Goal: Task Accomplishment & Management: Use online tool/utility

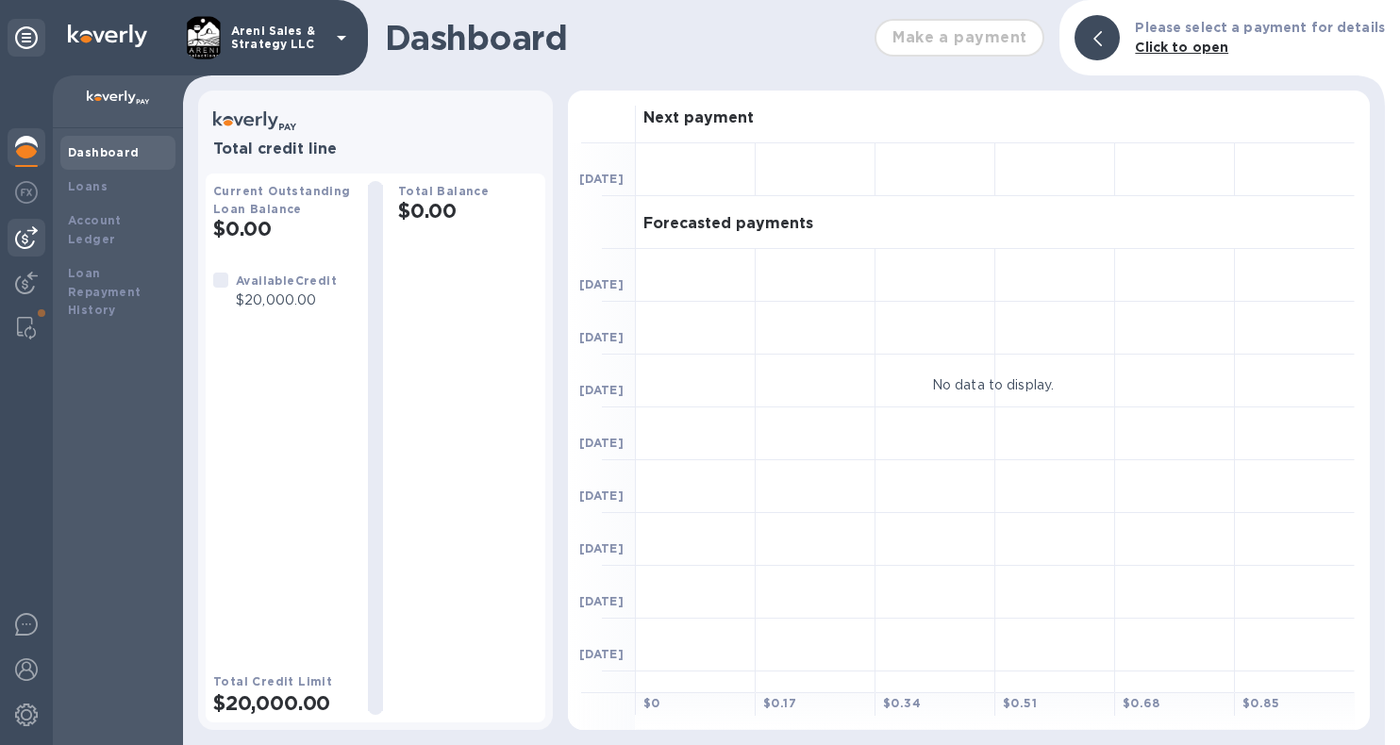
click at [25, 237] on img at bounding box center [26, 237] width 23 height 23
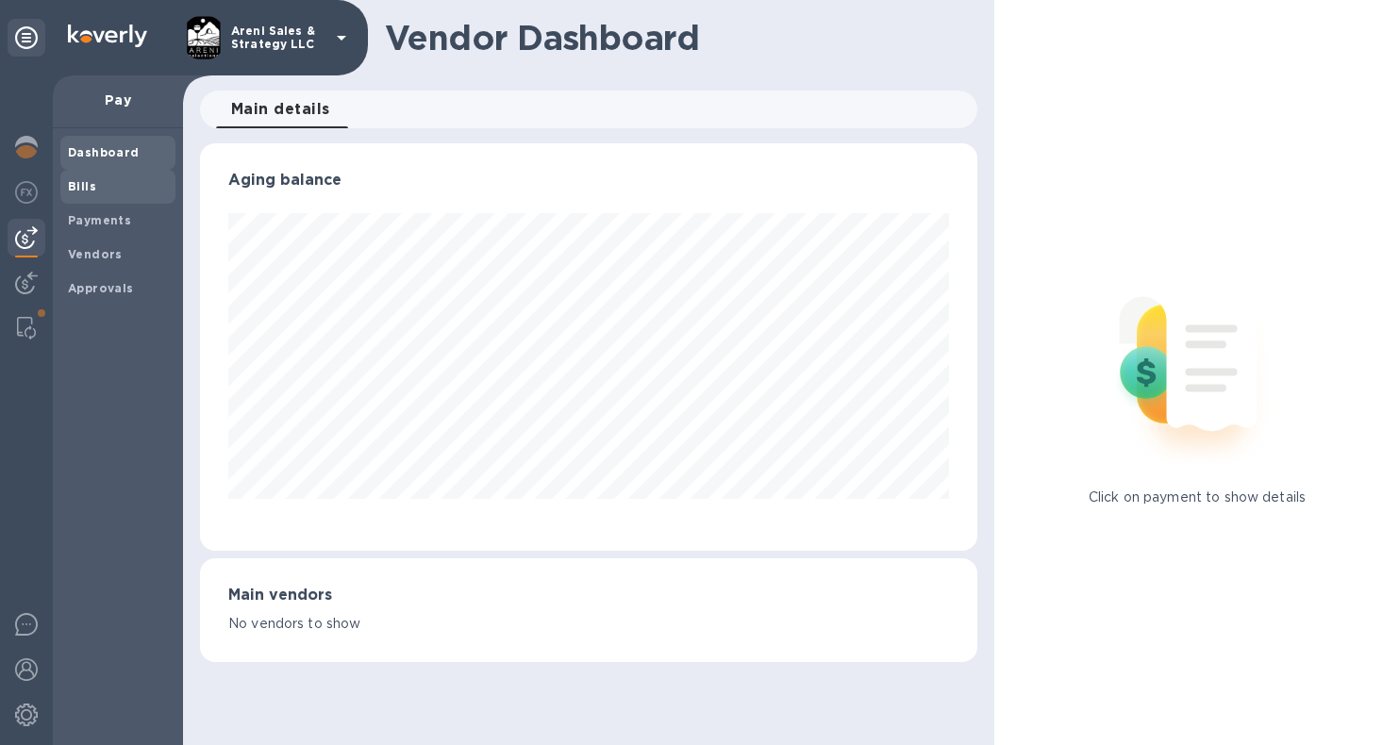
scroll to position [942693, 942331]
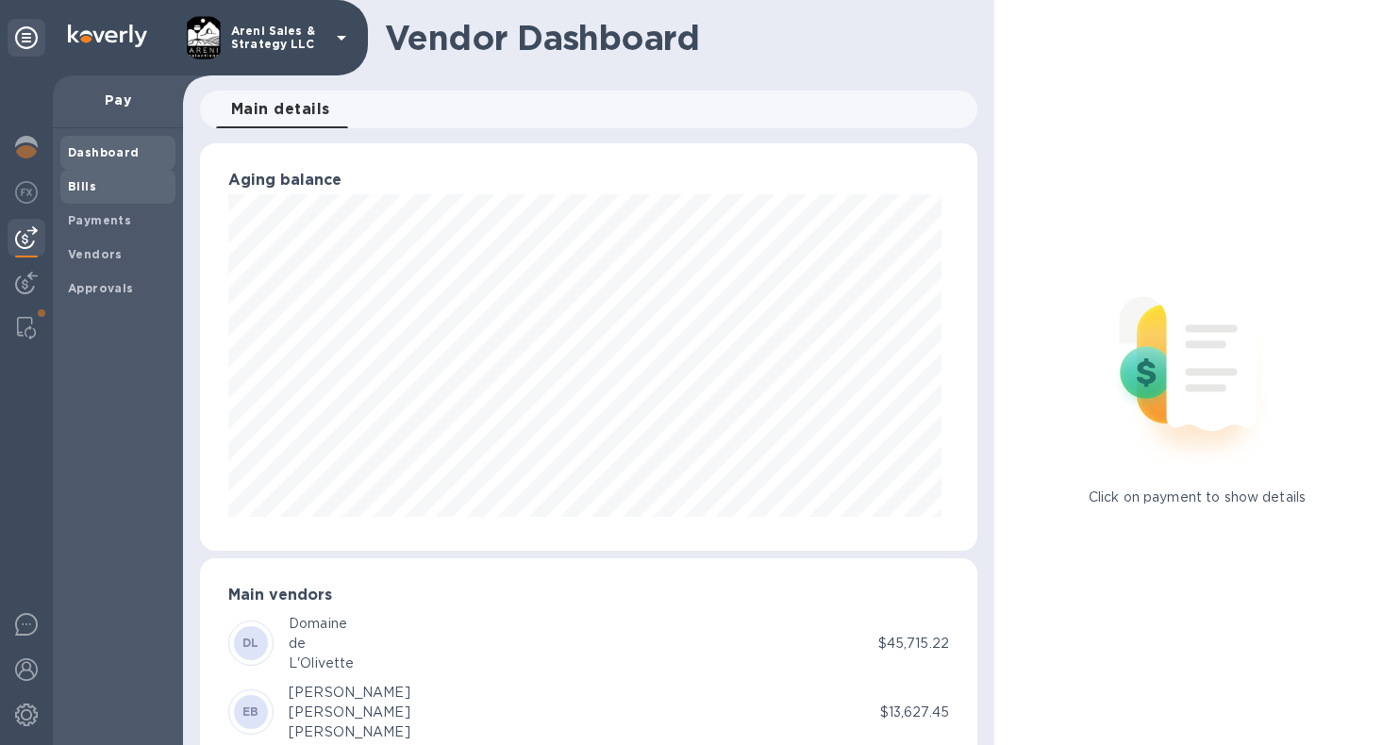
click at [106, 177] on span "Bills" at bounding box center [118, 186] width 100 height 19
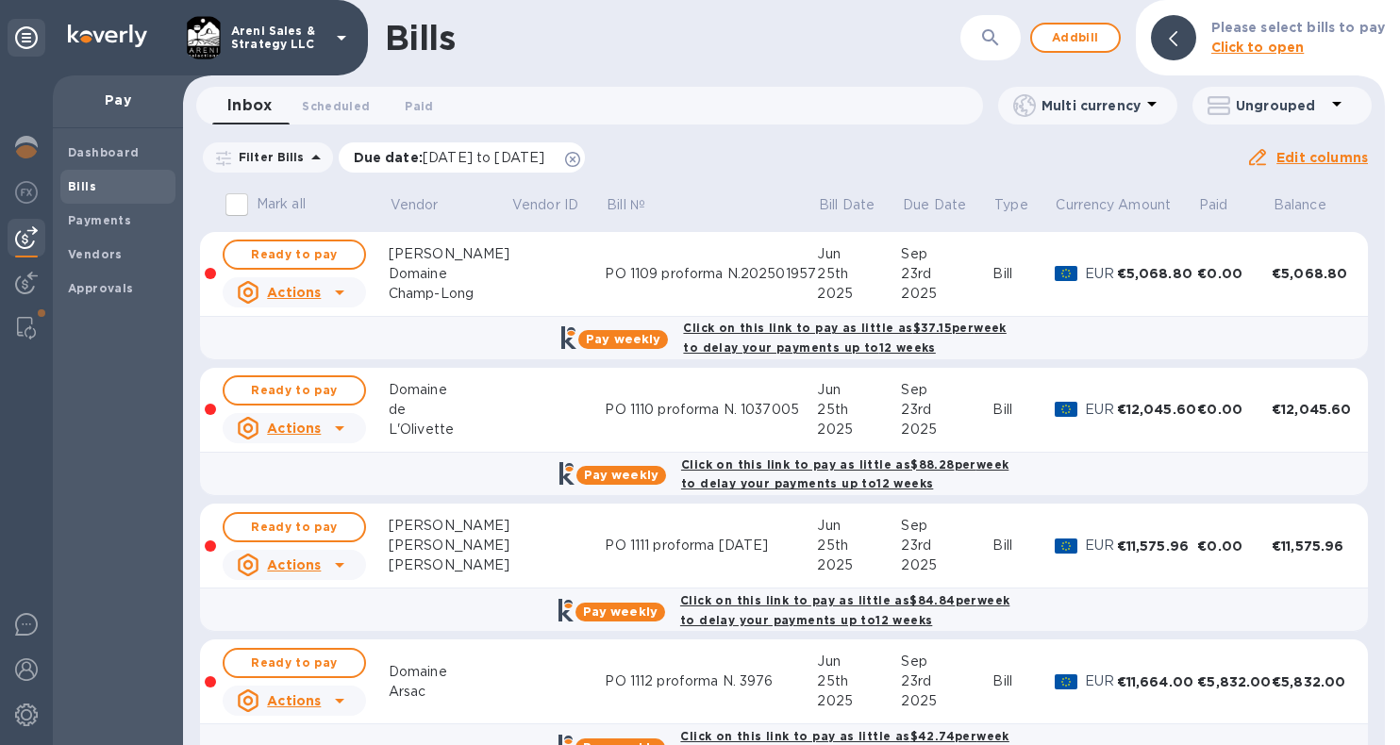
click at [580, 157] on icon at bounding box center [572, 159] width 15 height 15
click at [317, 254] on span "Ready to pay" at bounding box center [294, 254] width 109 height 23
click at [287, 257] on span "Ready to pay" at bounding box center [294, 254] width 109 height 23
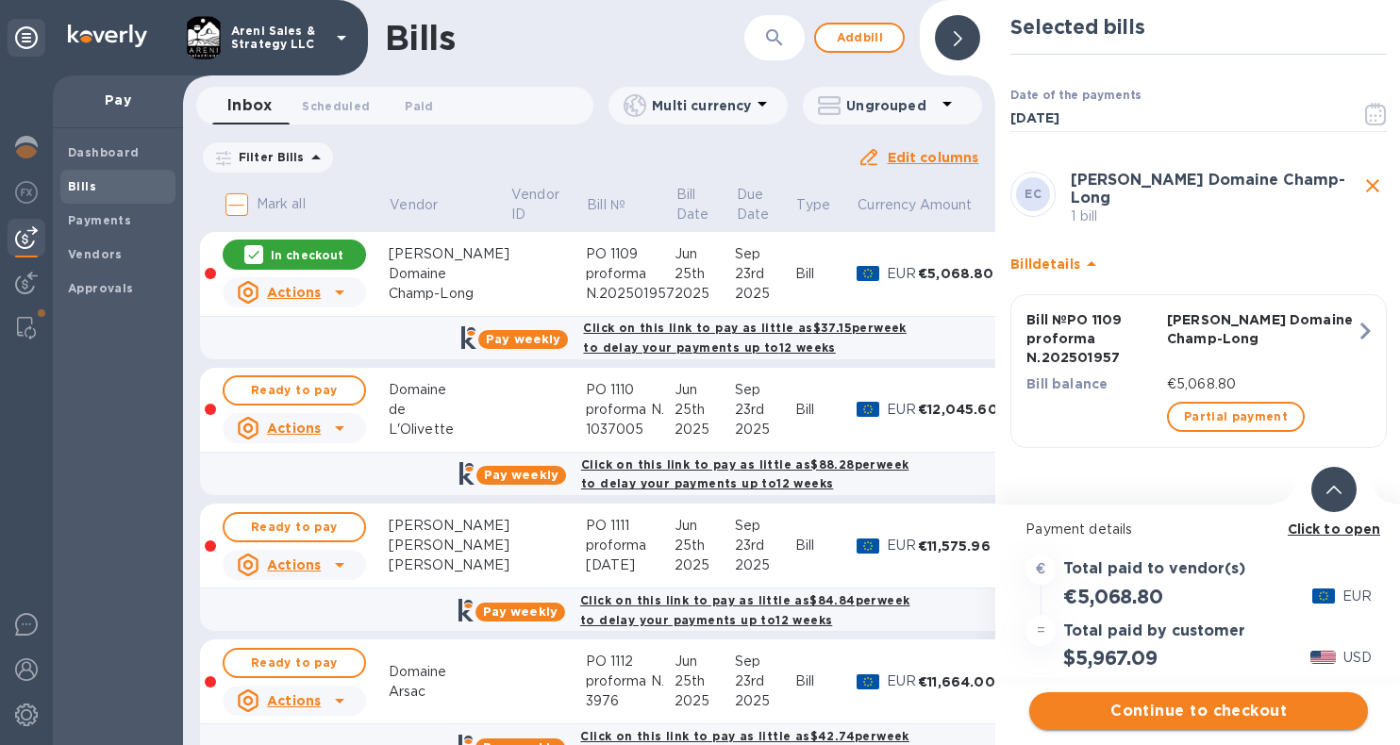
click at [1136, 720] on span "Continue to checkout" at bounding box center [1198, 711] width 308 height 23
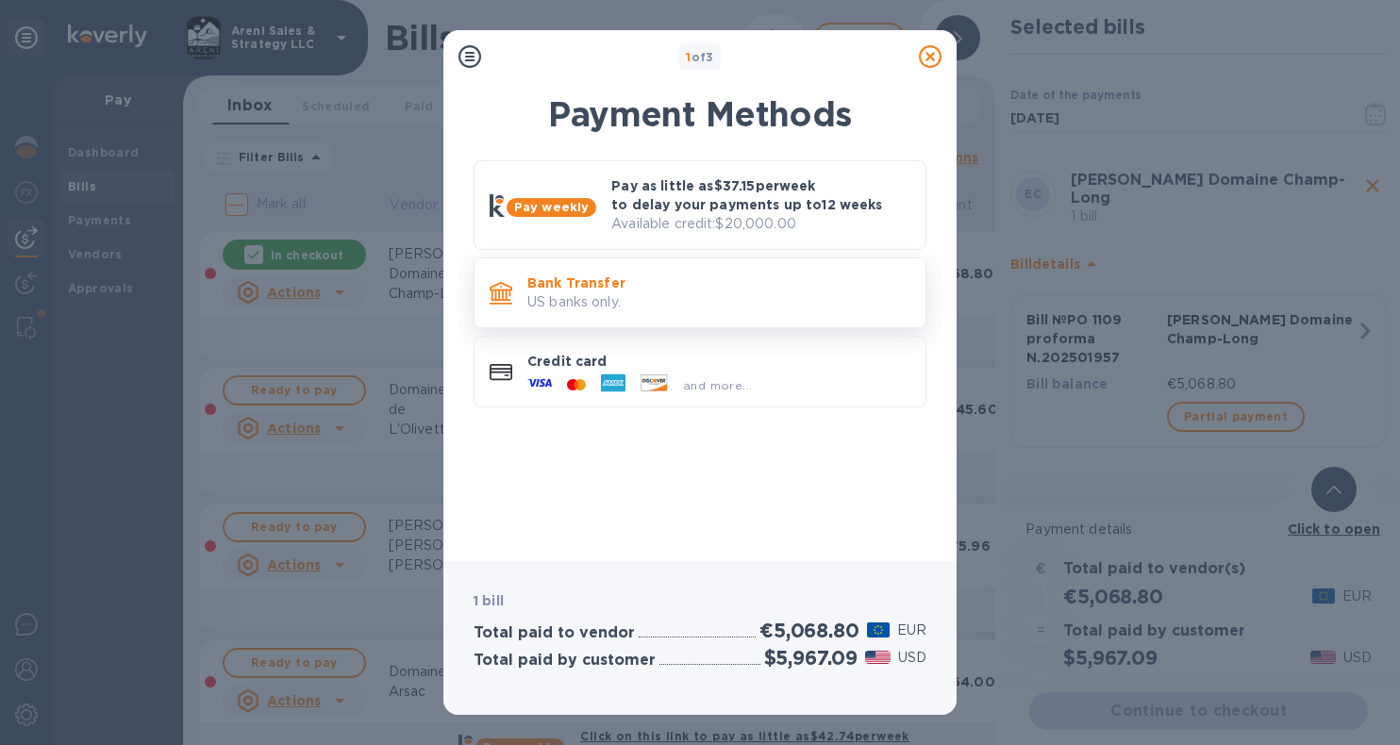
click at [726, 283] on p "Bank Transfer" at bounding box center [718, 282] width 383 height 19
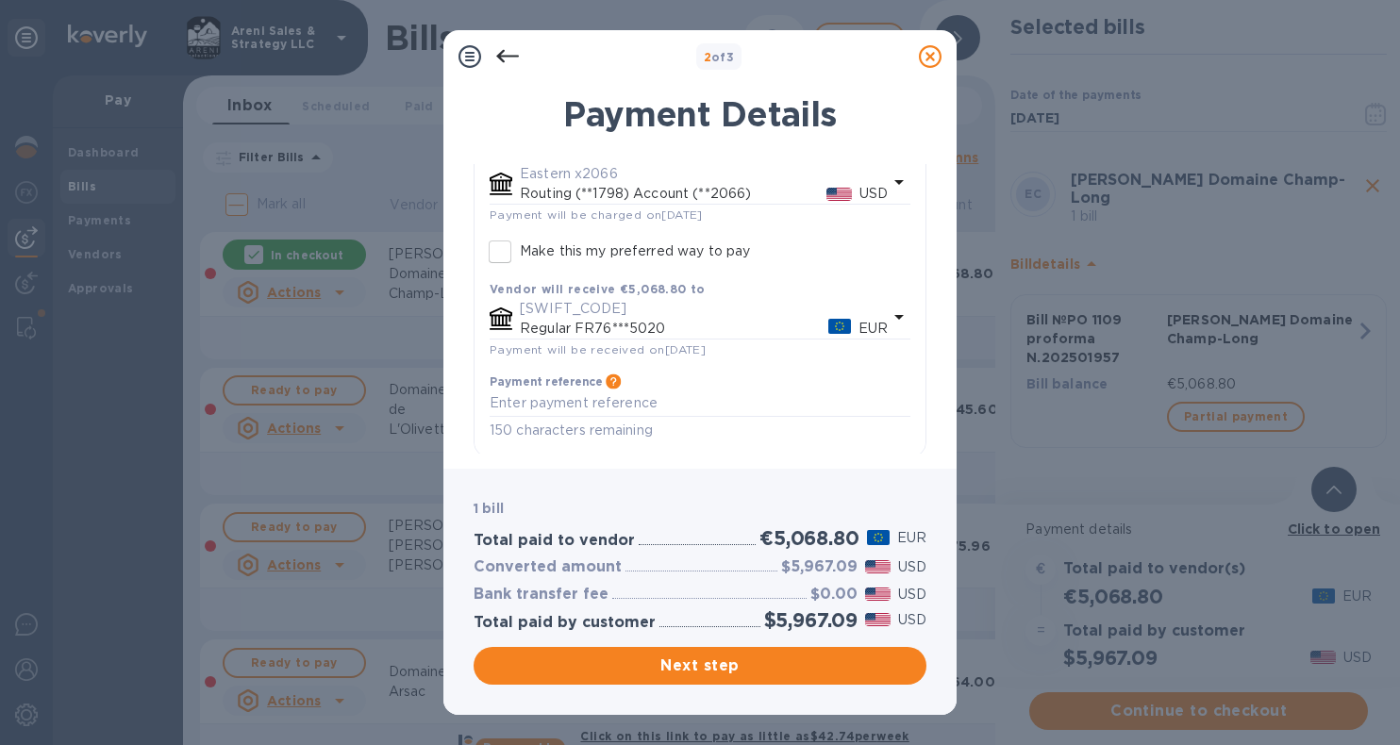
scroll to position [69, 0]
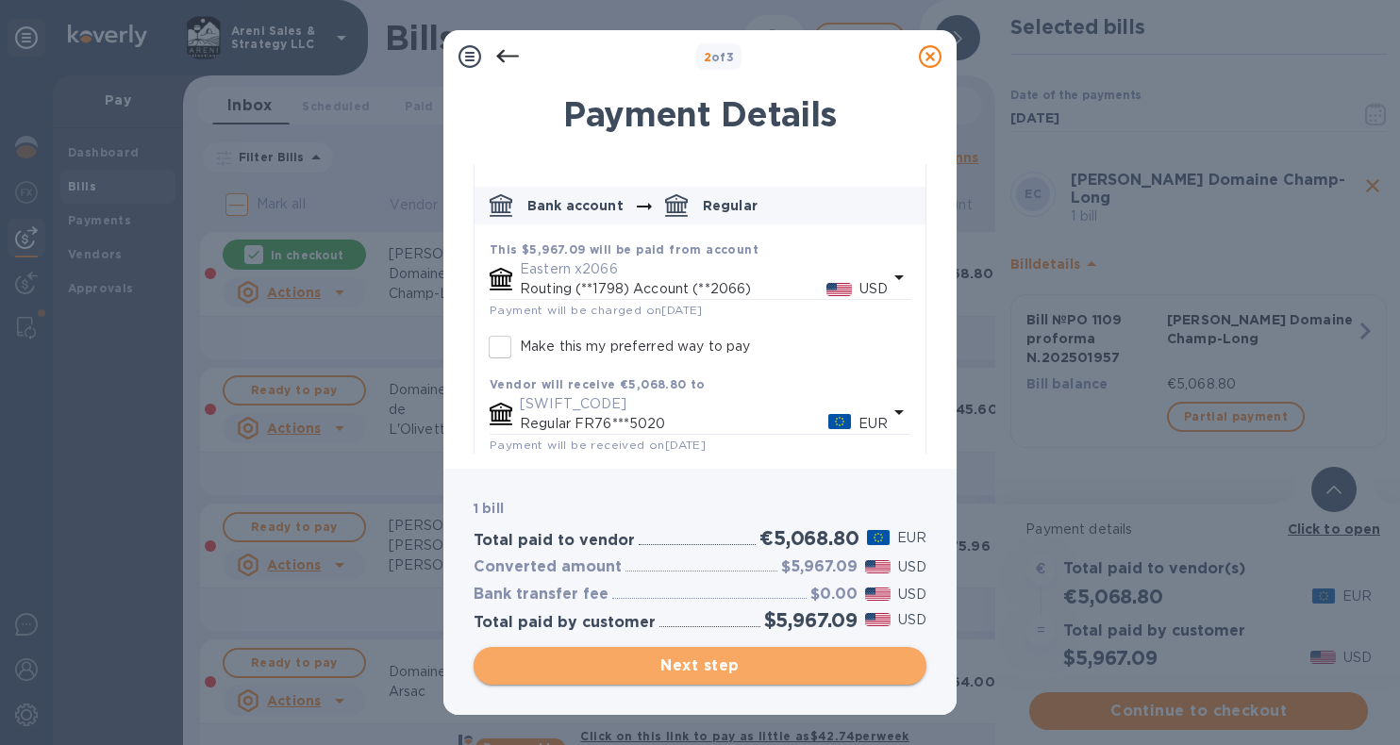
click at [671, 661] on span "Next step" at bounding box center [700, 666] width 423 height 23
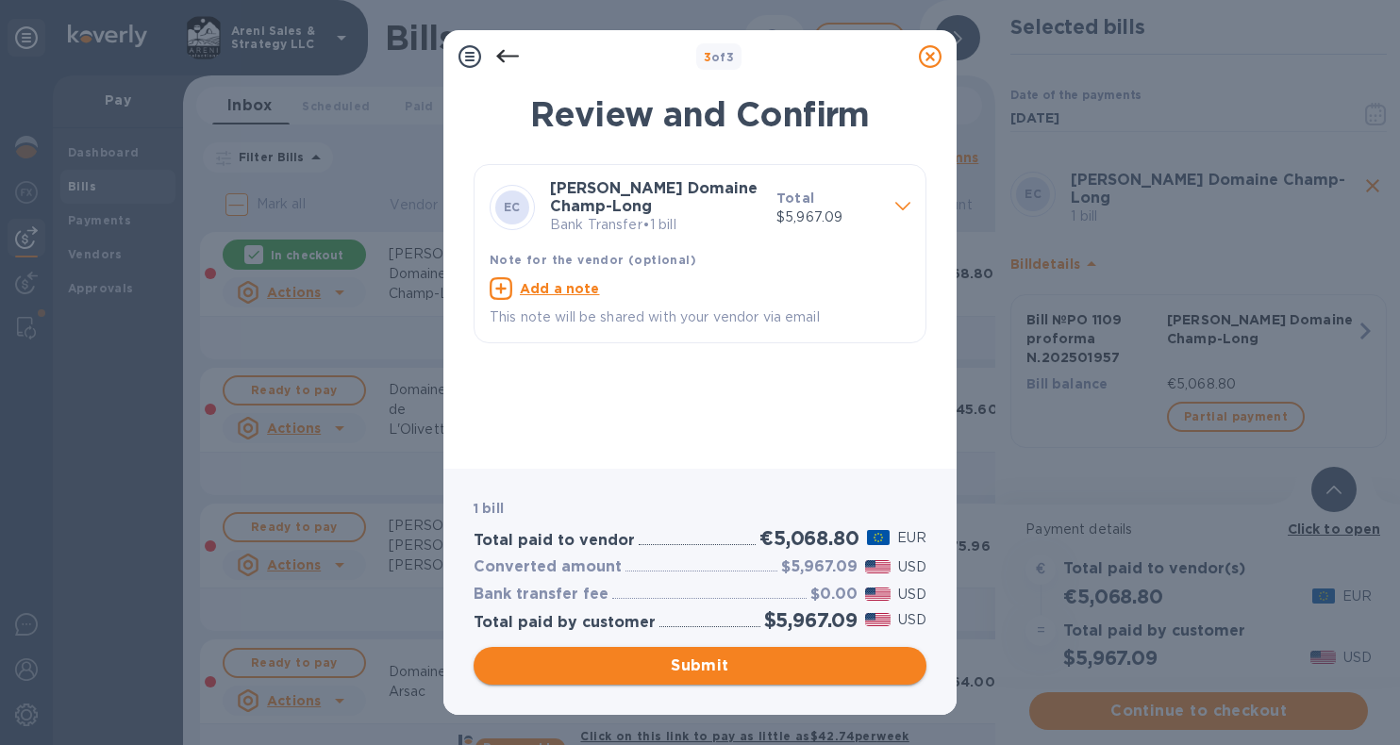
click at [701, 655] on span "Submit" at bounding box center [700, 666] width 423 height 23
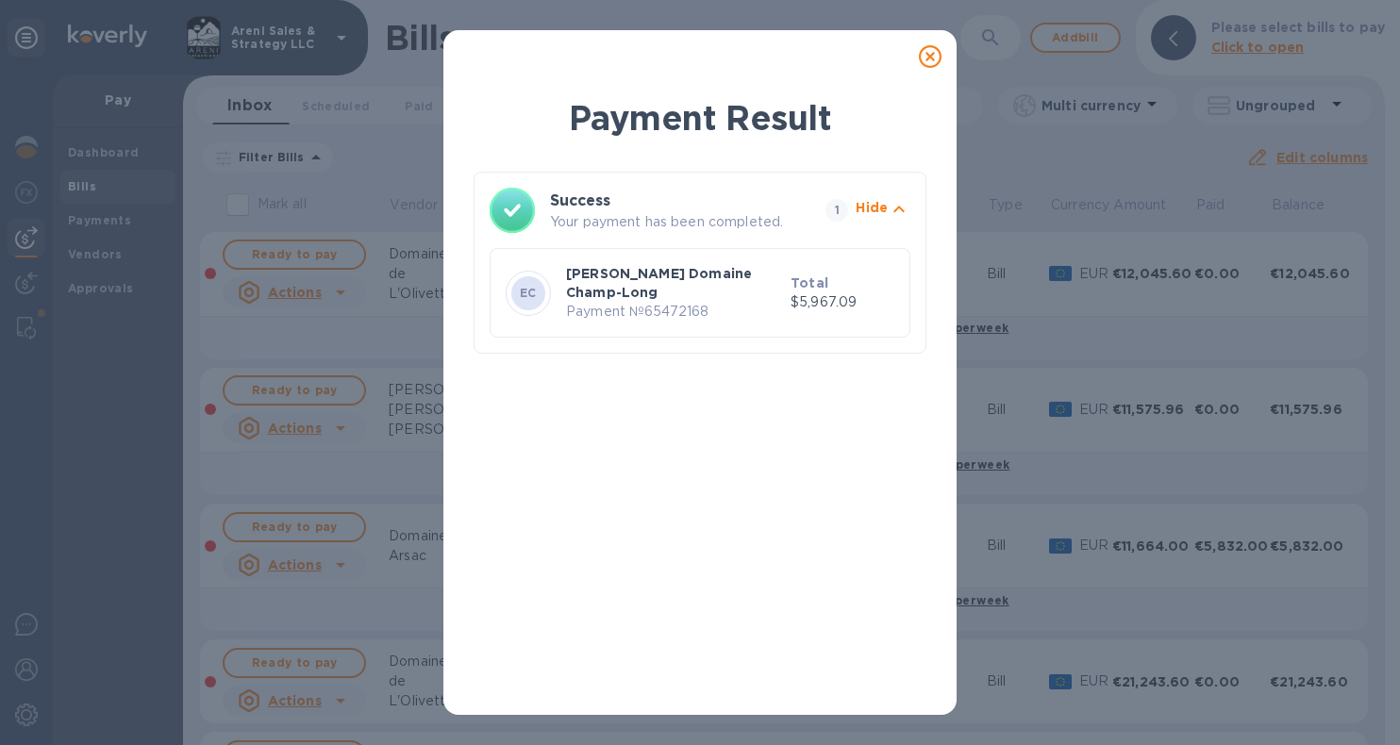
click at [929, 57] on icon at bounding box center [930, 56] width 23 height 23
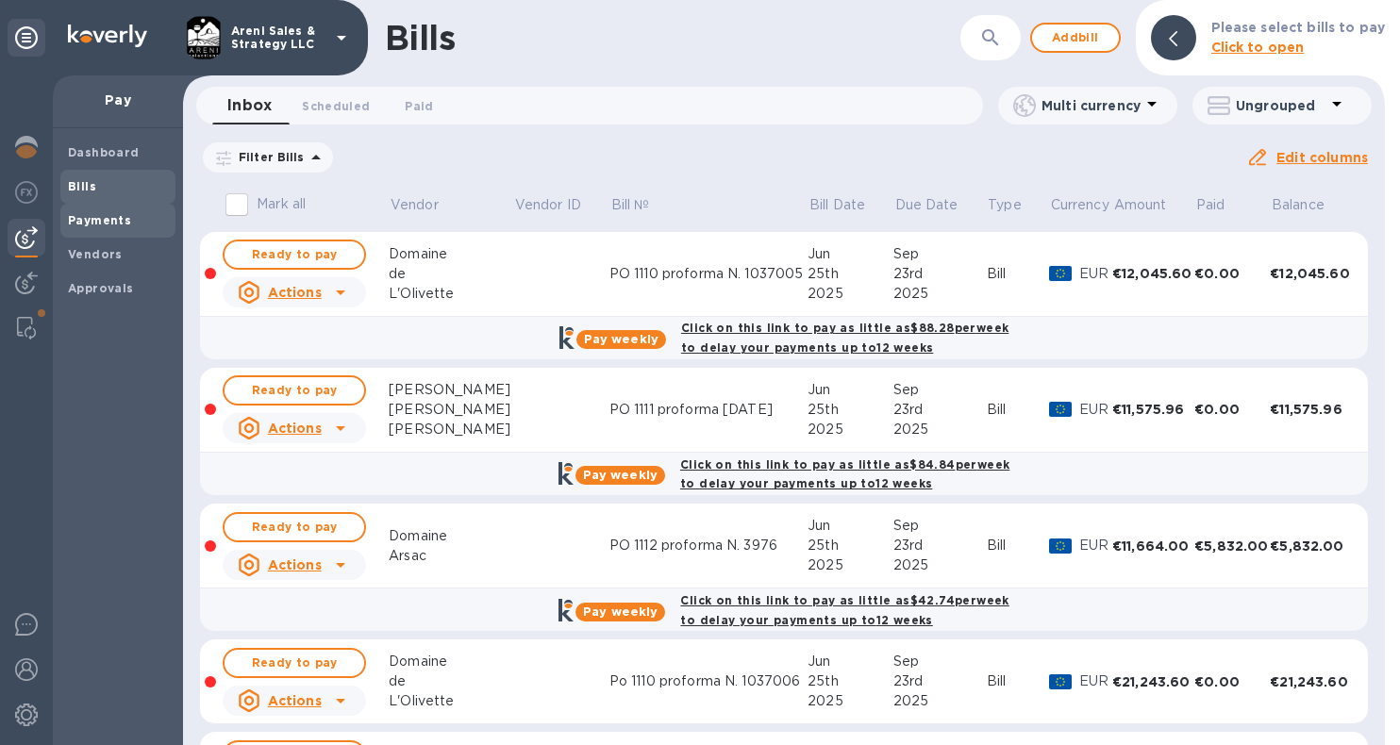
click at [104, 223] on b "Payments" at bounding box center [99, 220] width 63 height 14
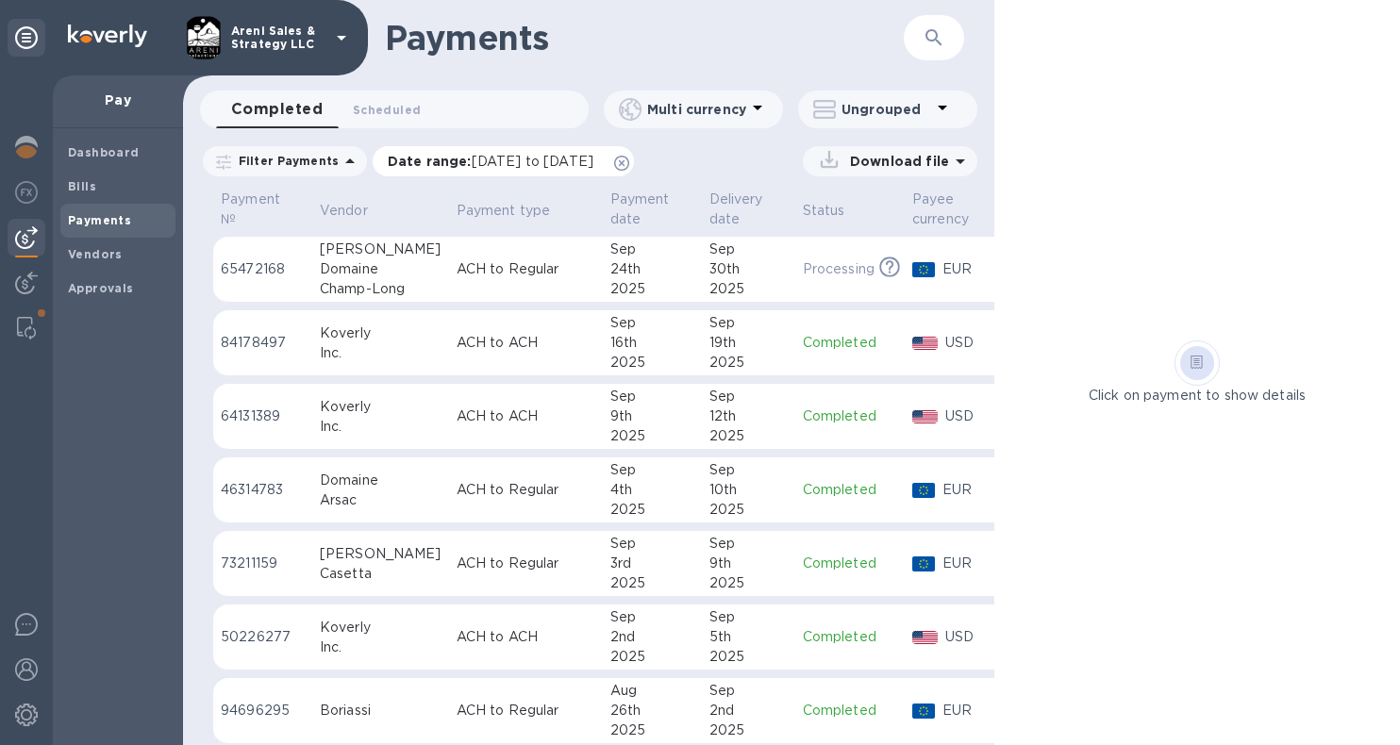
click at [629, 164] on icon at bounding box center [621, 163] width 15 height 15
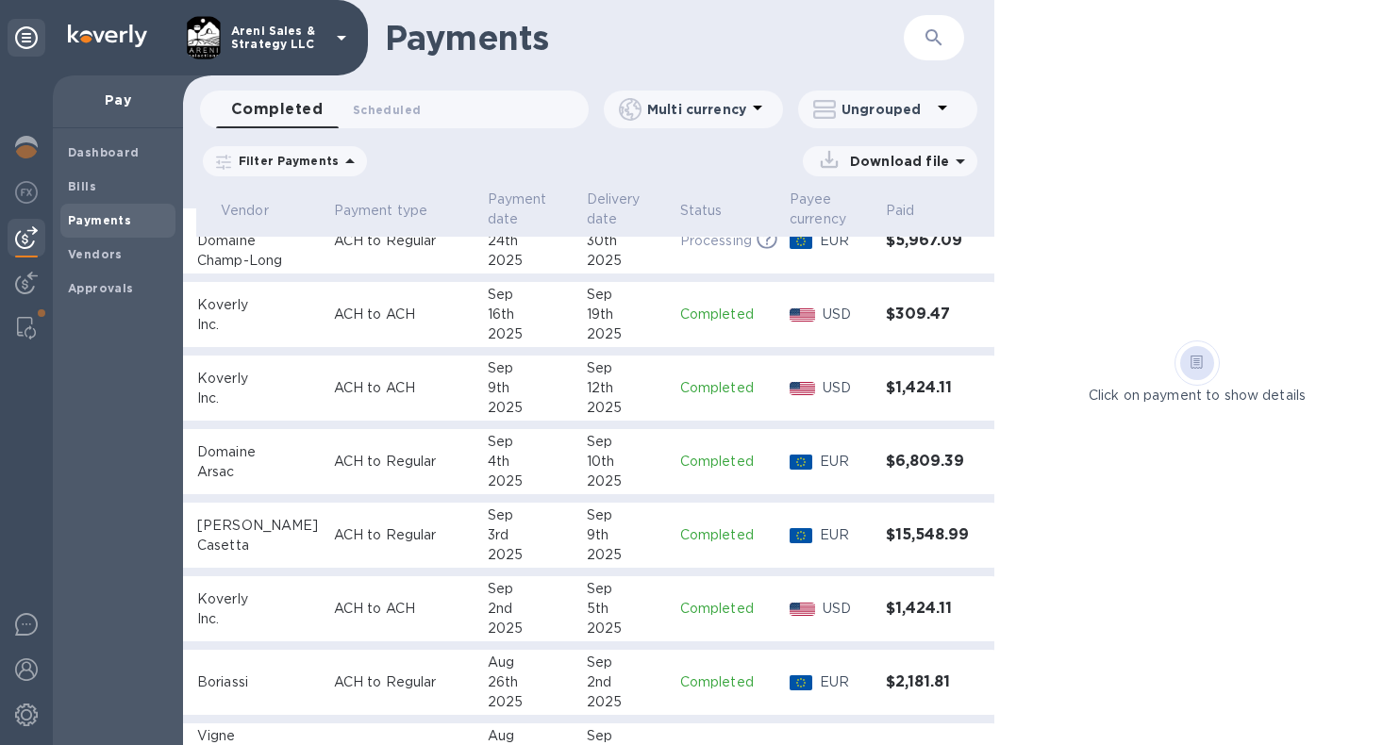
scroll to position [28, 122]
click at [827, 267] on td "EUR" at bounding box center [831, 241] width 96 height 66
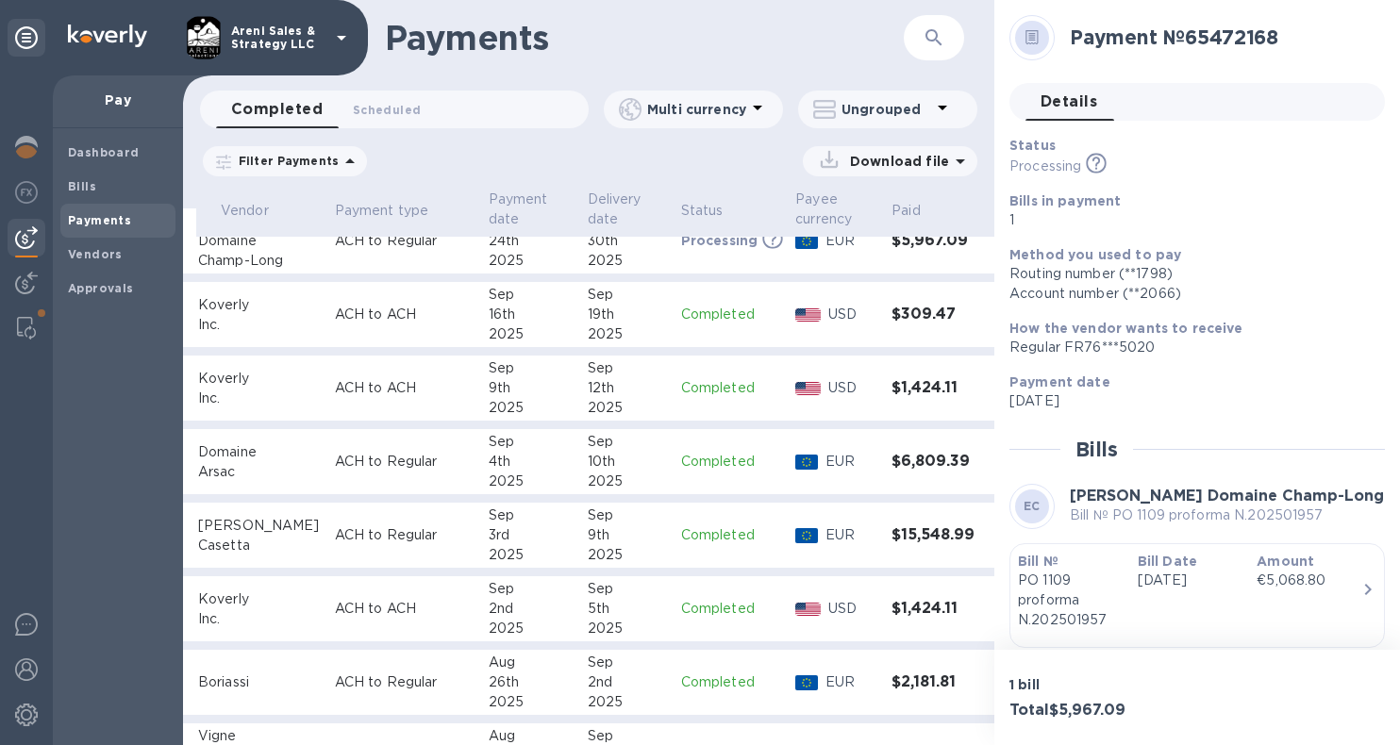
scroll to position [81, 0]
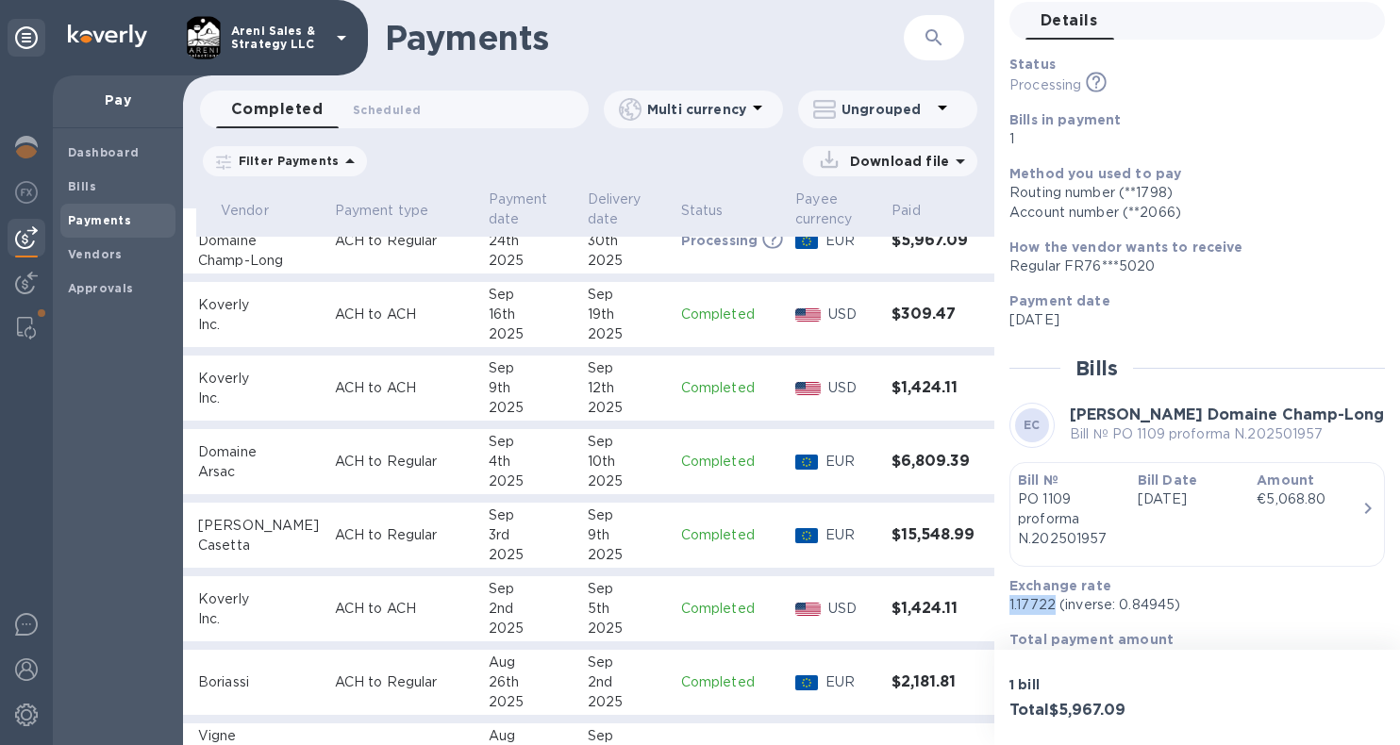
drag, startPoint x: 1010, startPoint y: 605, endPoint x: 1052, endPoint y: 606, distance: 41.5
click at [1052, 606] on p "1.17722 (inverse: 0.84945)" at bounding box center [1189, 605] width 360 height 20
copy p "1.17722"
click at [90, 187] on b "Bills" at bounding box center [82, 186] width 28 height 14
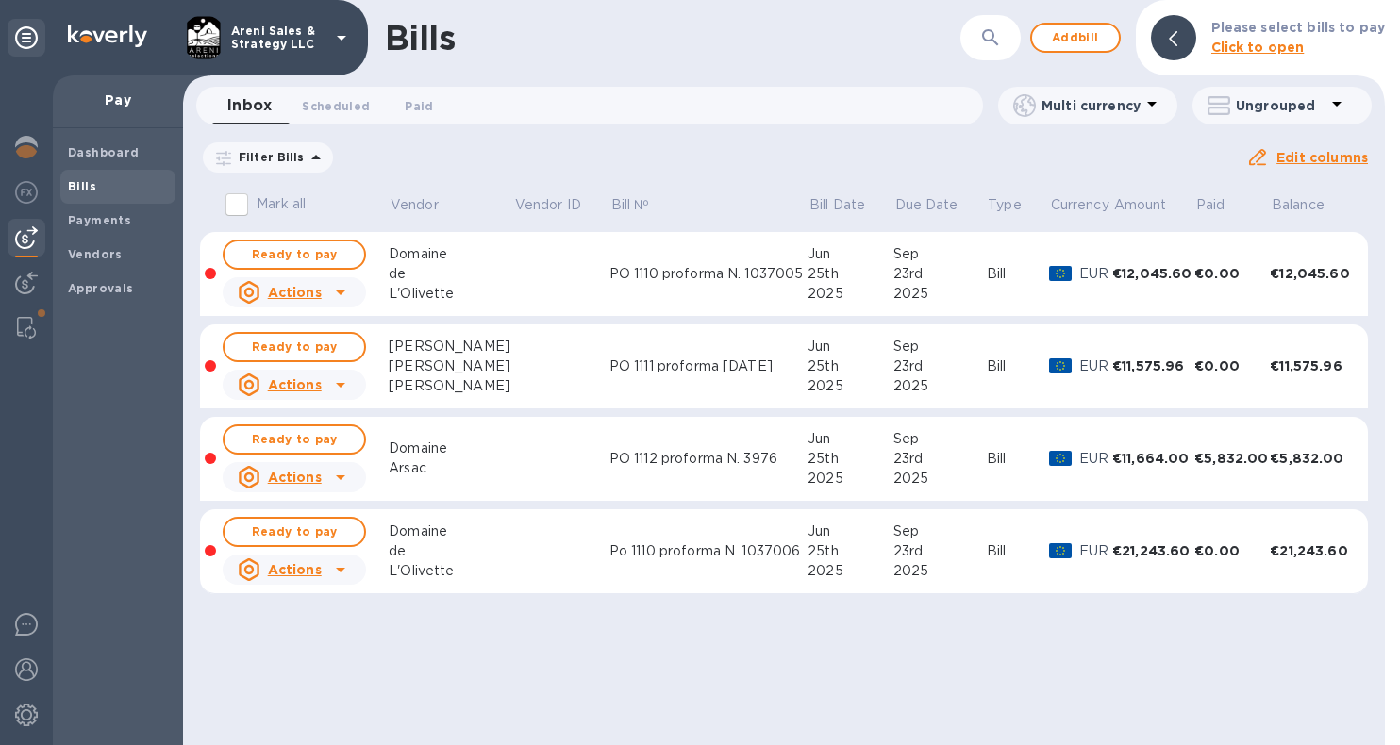
click at [0, 0] on icon at bounding box center [0, 0] width 0 height 0
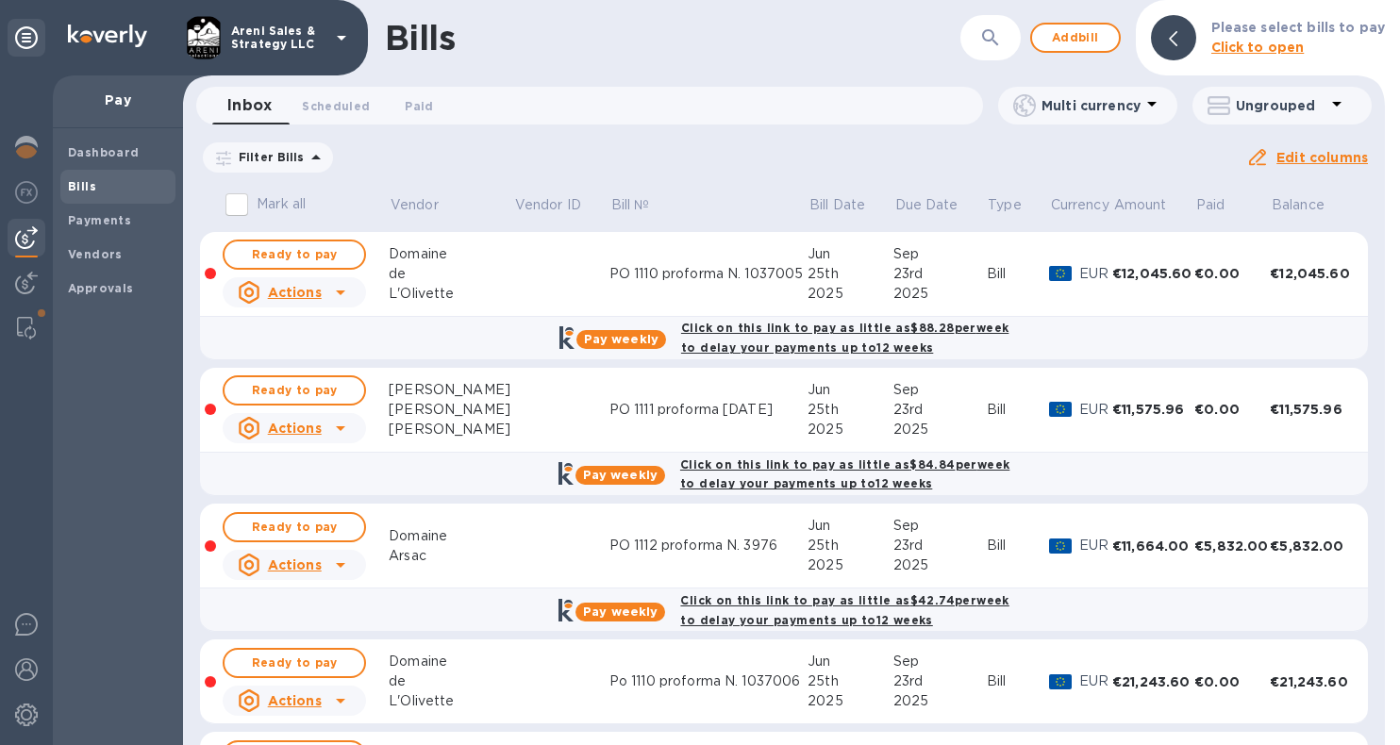
scroll to position [108, 0]
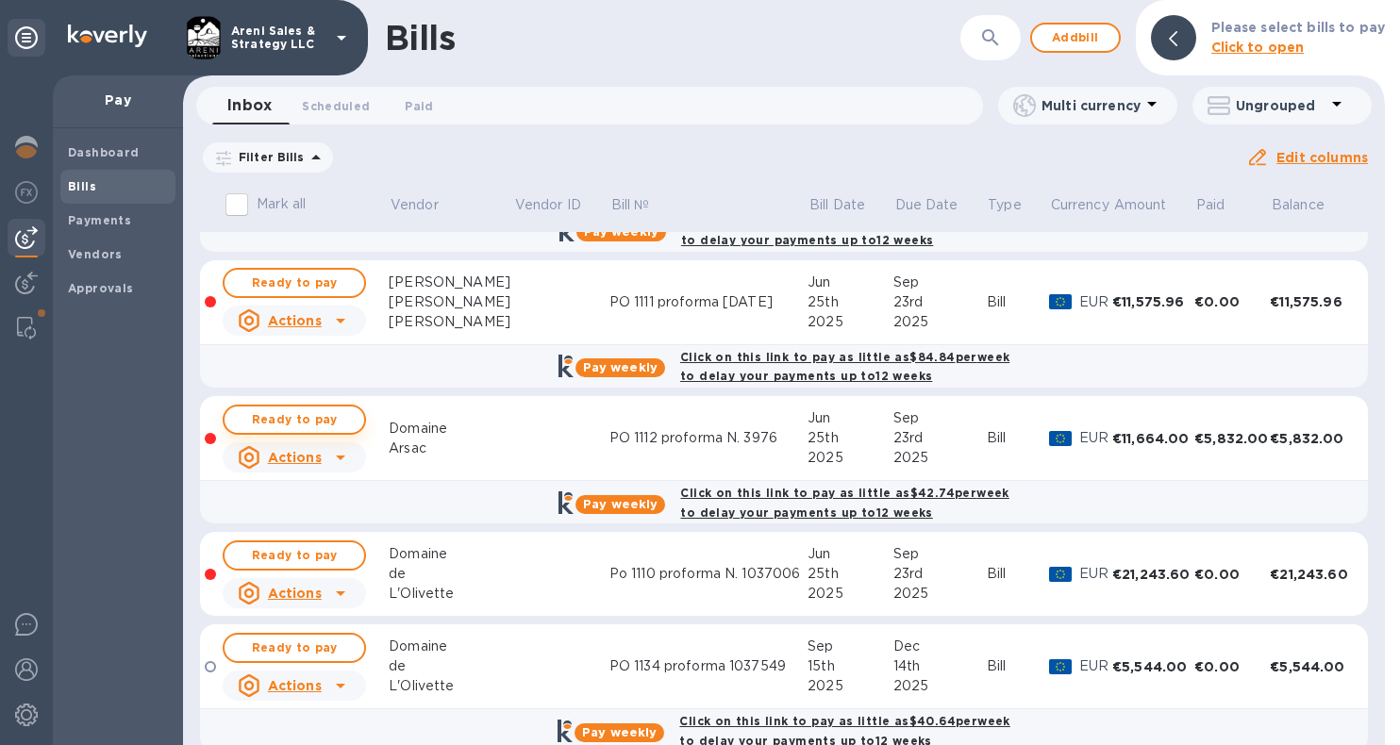
click at [292, 412] on span "Ready to pay" at bounding box center [294, 419] width 109 height 23
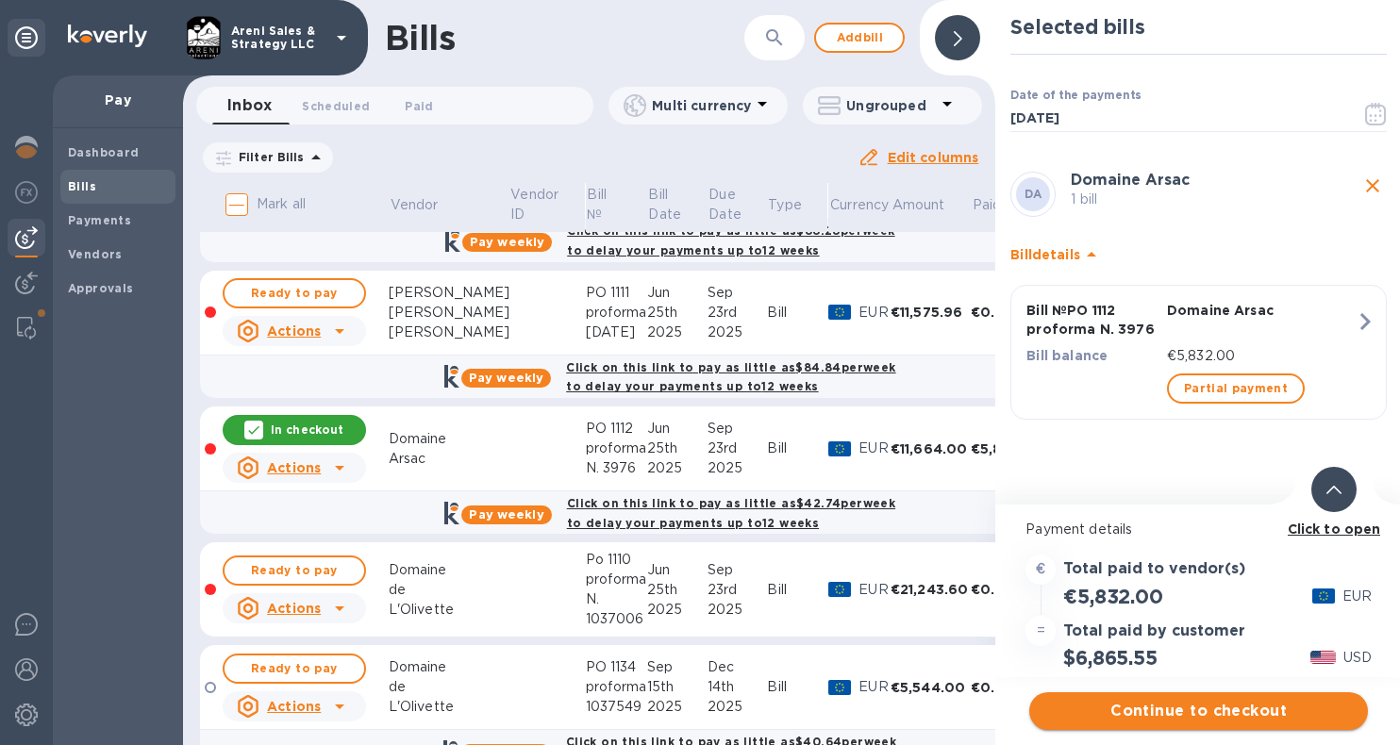
click at [1170, 711] on span "Continue to checkout" at bounding box center [1198, 711] width 308 height 23
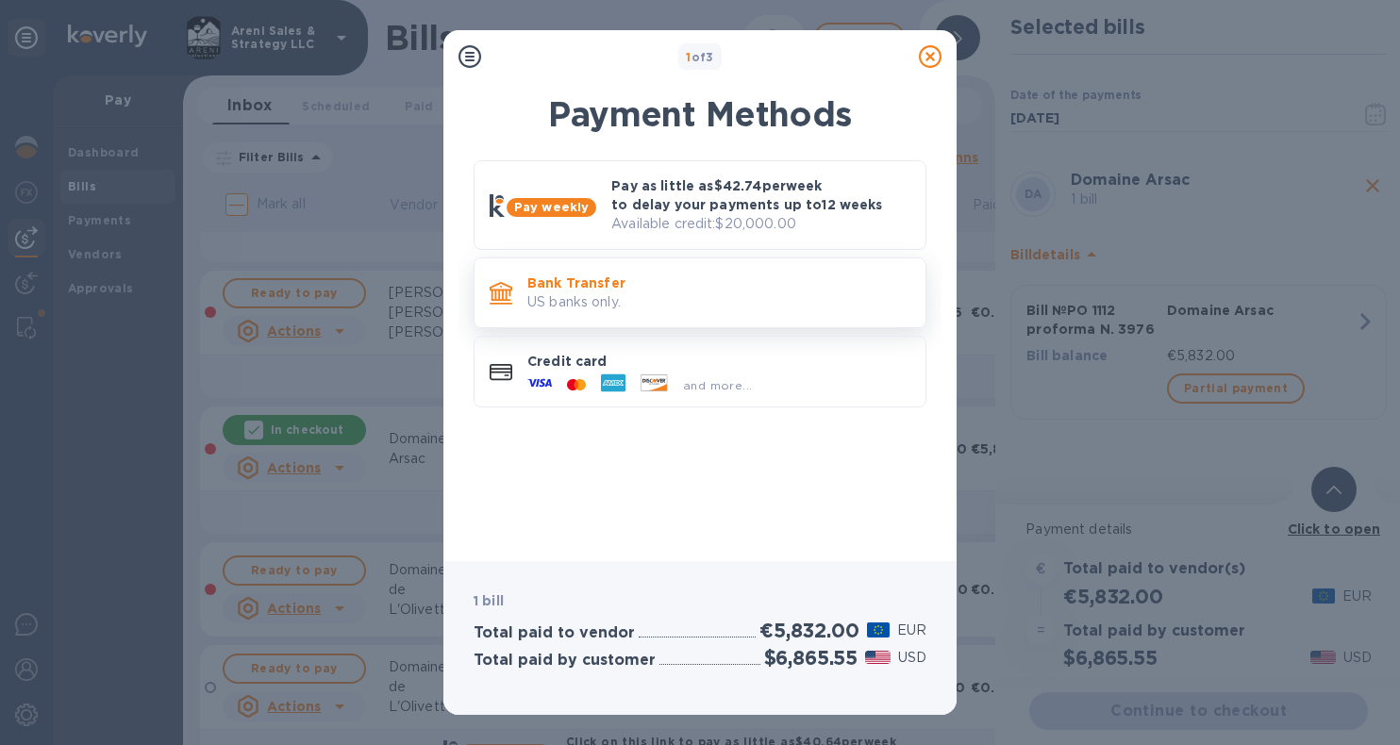
click at [648, 292] on p "US banks only." at bounding box center [718, 302] width 383 height 20
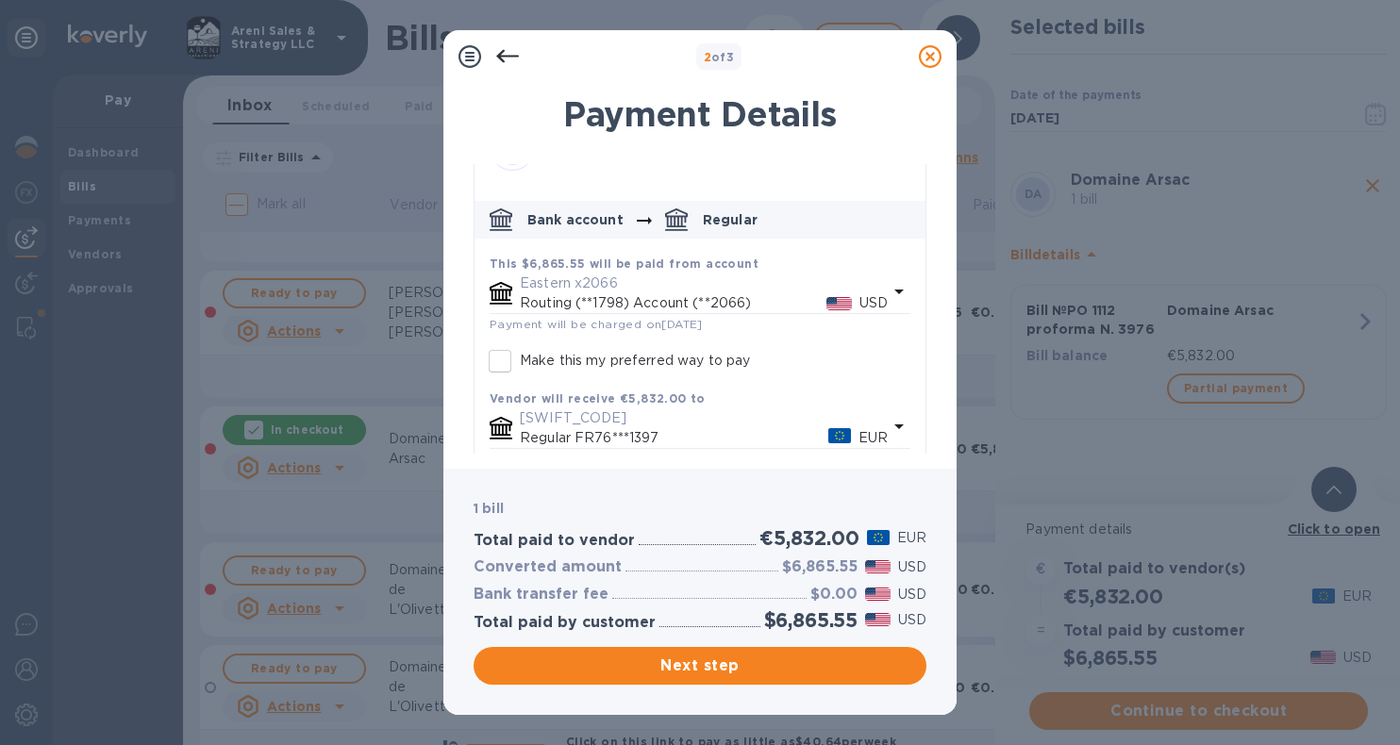
scroll to position [32, 0]
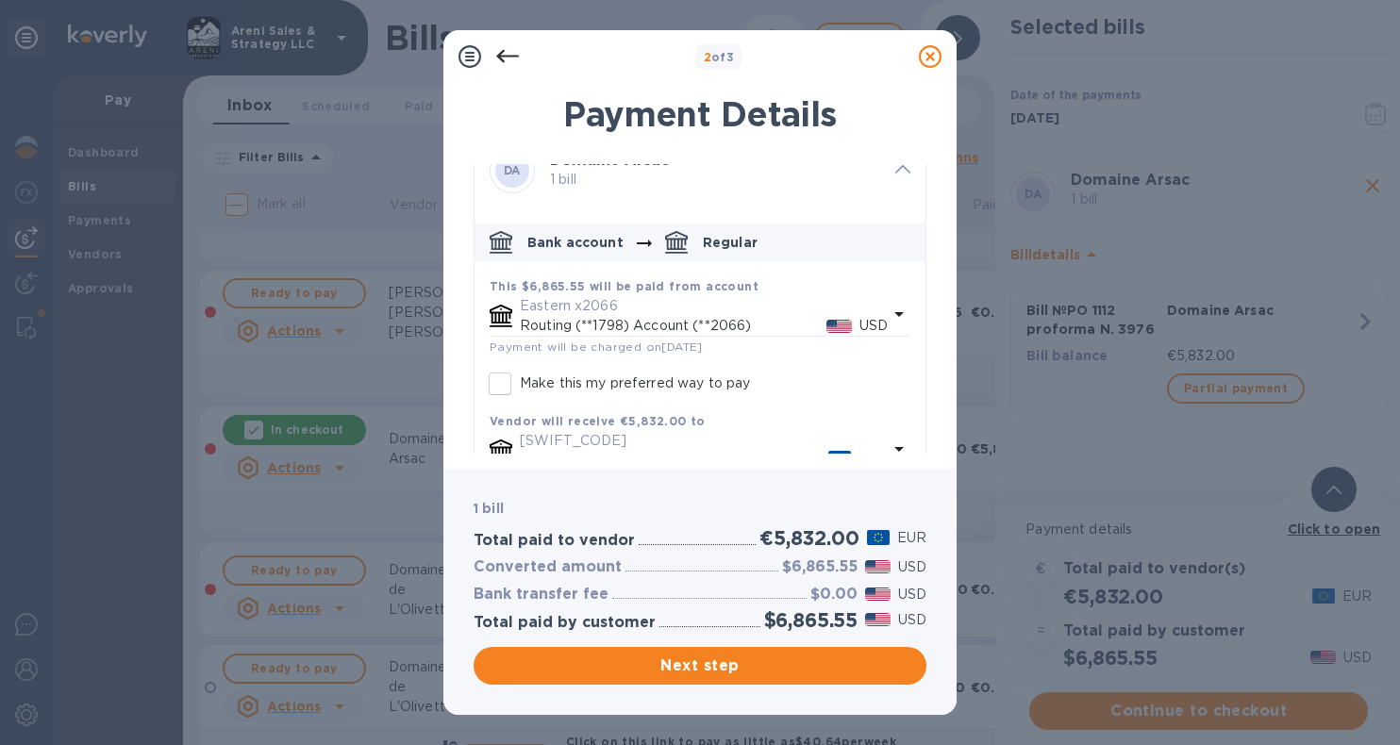
click at [777, 294] on div "Eastern x2066 Routing (**1798) Account (**2066) USD" at bounding box center [703, 315] width 375 height 47
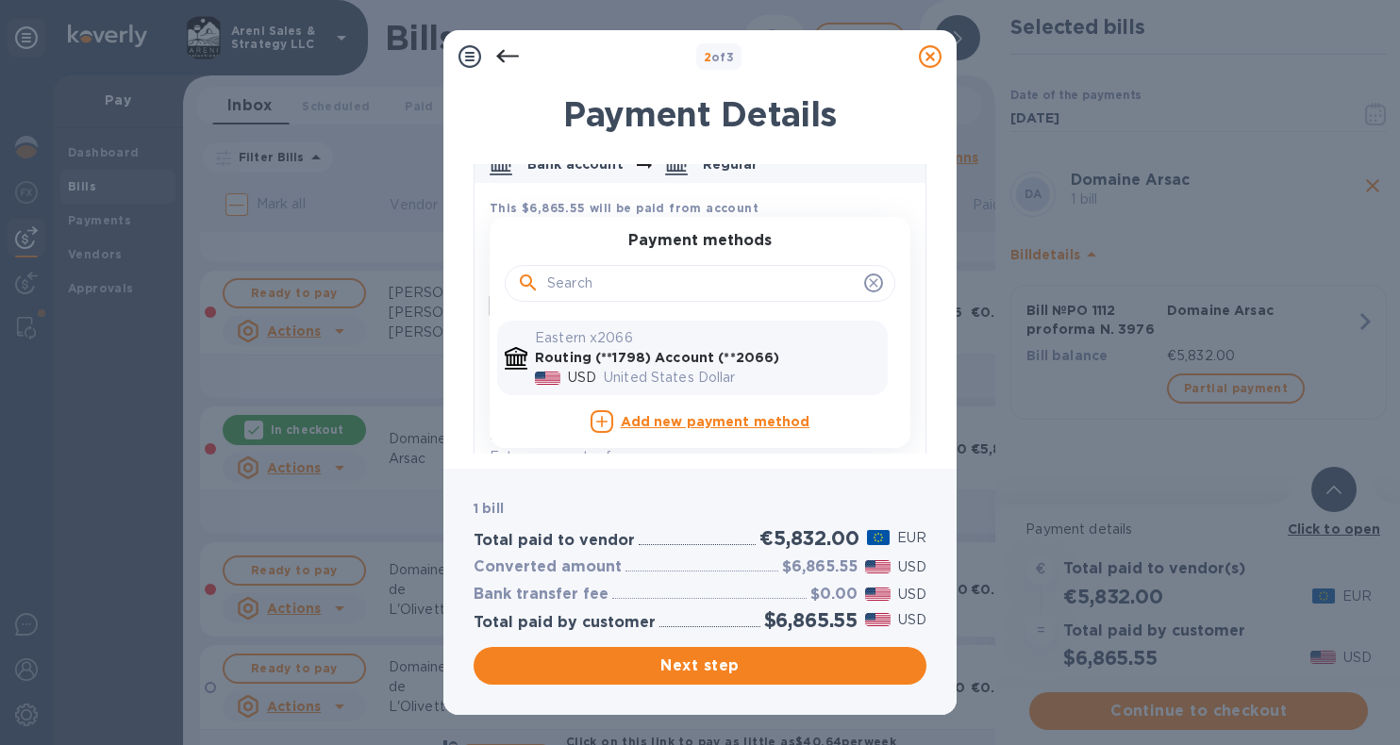
scroll to position [111, 0]
click at [669, 667] on span "Next step" at bounding box center [700, 666] width 423 height 23
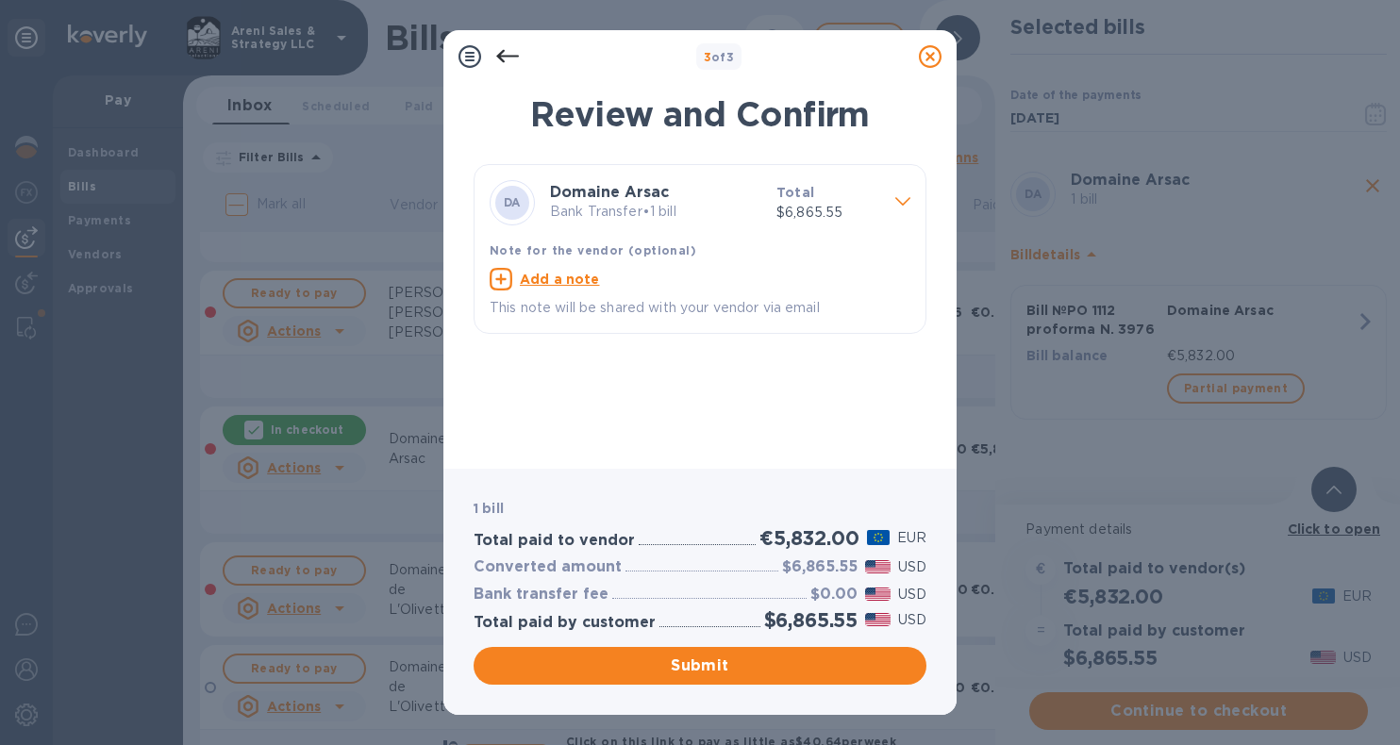
click at [514, 56] on icon at bounding box center [507, 56] width 23 height 13
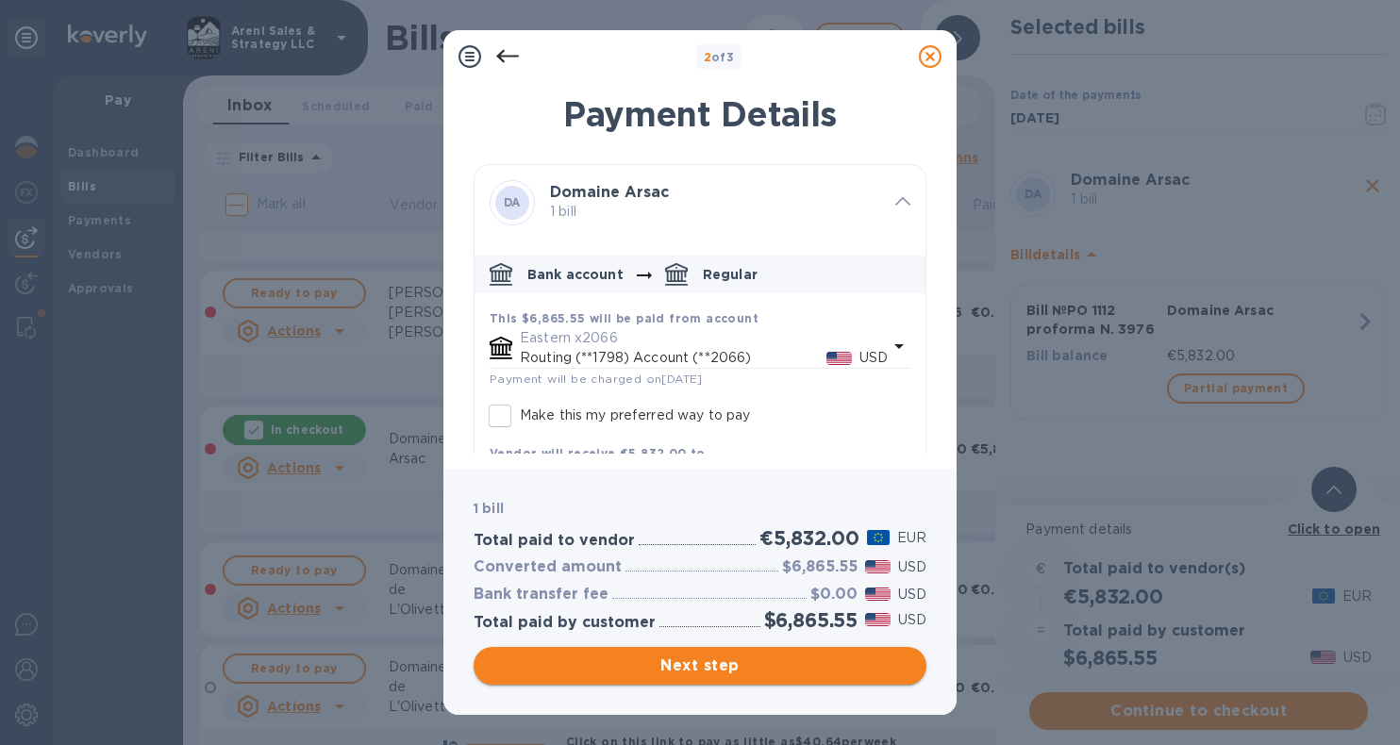
click at [671, 664] on span "Next step" at bounding box center [700, 666] width 423 height 23
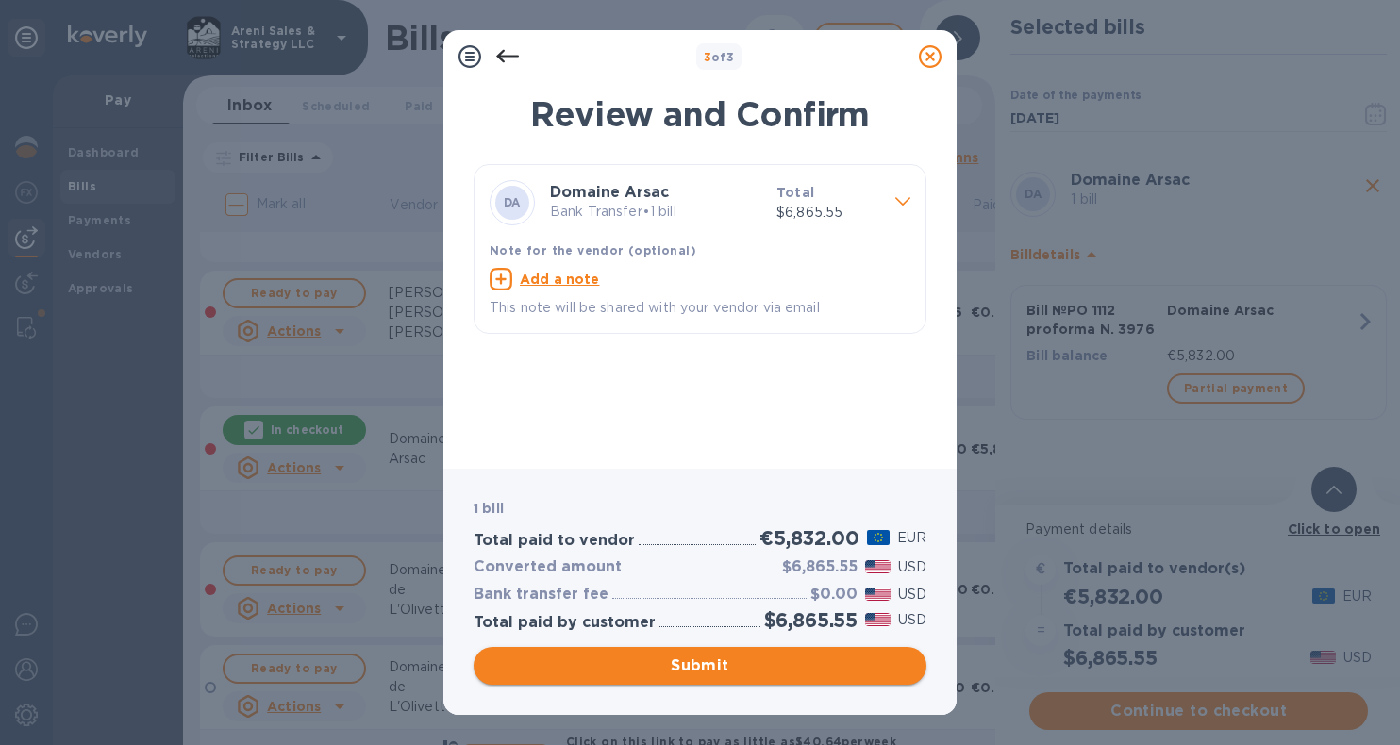
click at [679, 663] on span "Submit" at bounding box center [700, 666] width 423 height 23
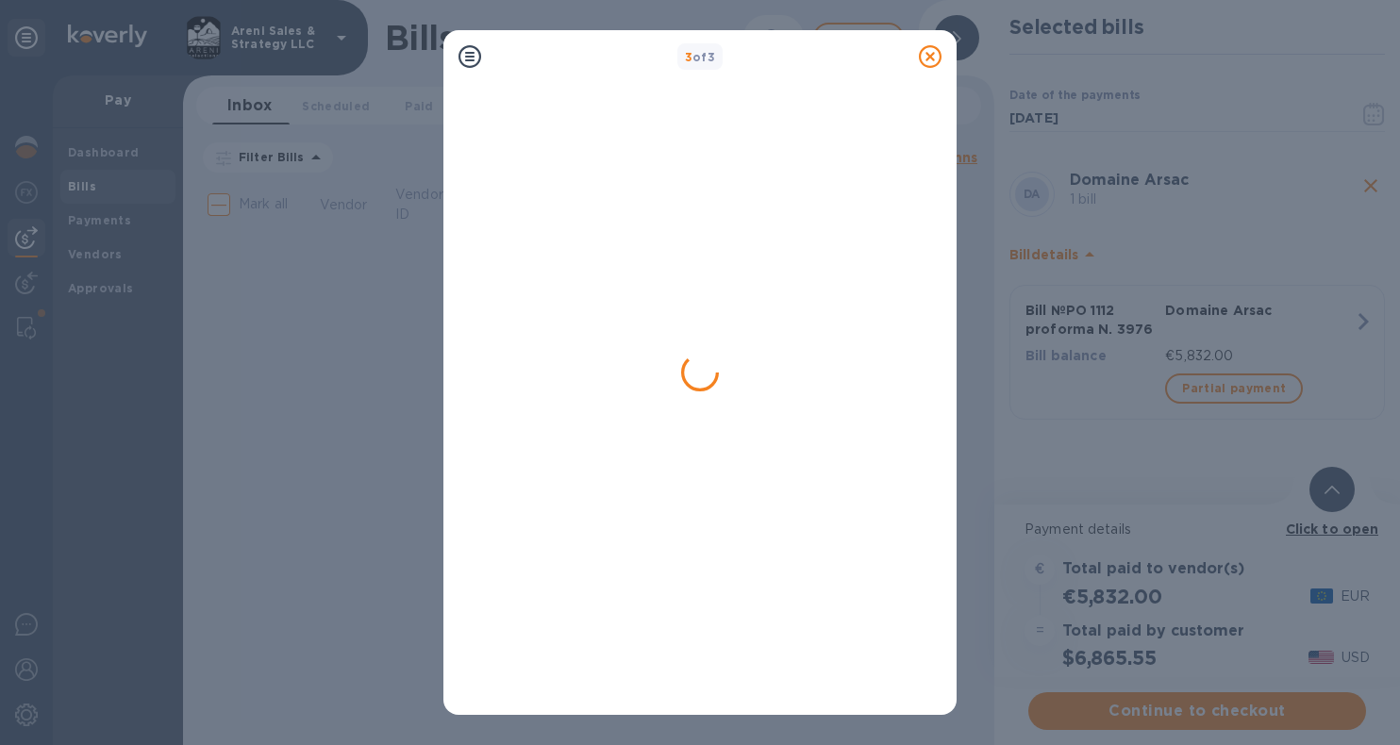
scroll to position [0, 0]
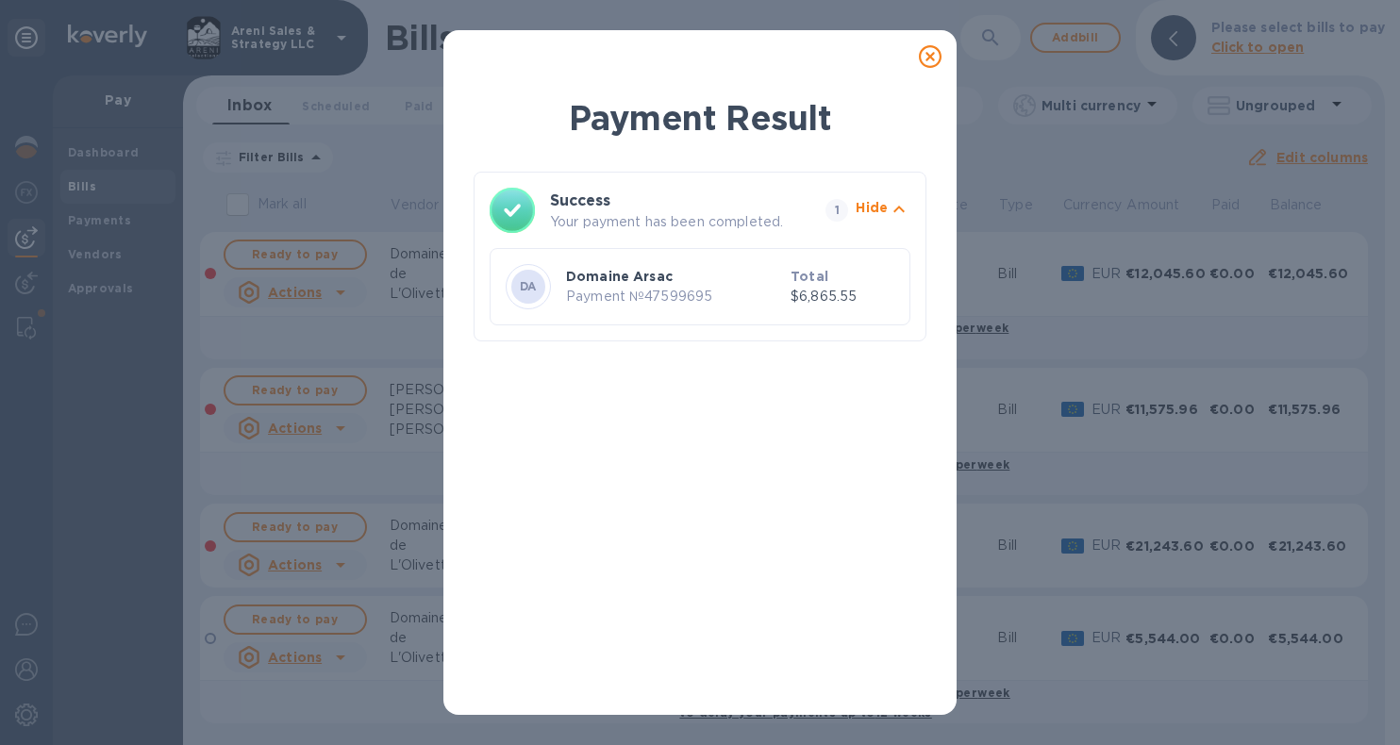
click at [933, 58] on icon at bounding box center [930, 56] width 23 height 23
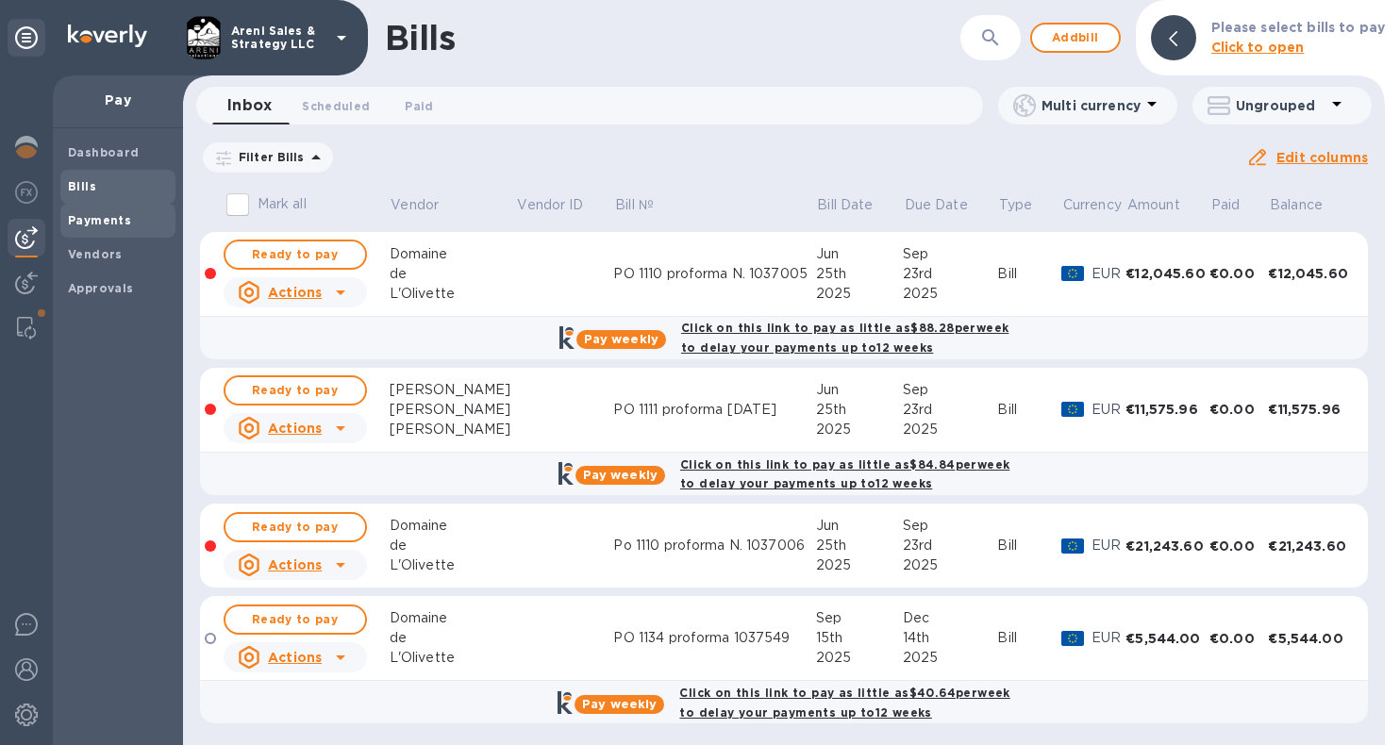
click at [109, 223] on b "Payments" at bounding box center [99, 220] width 63 height 14
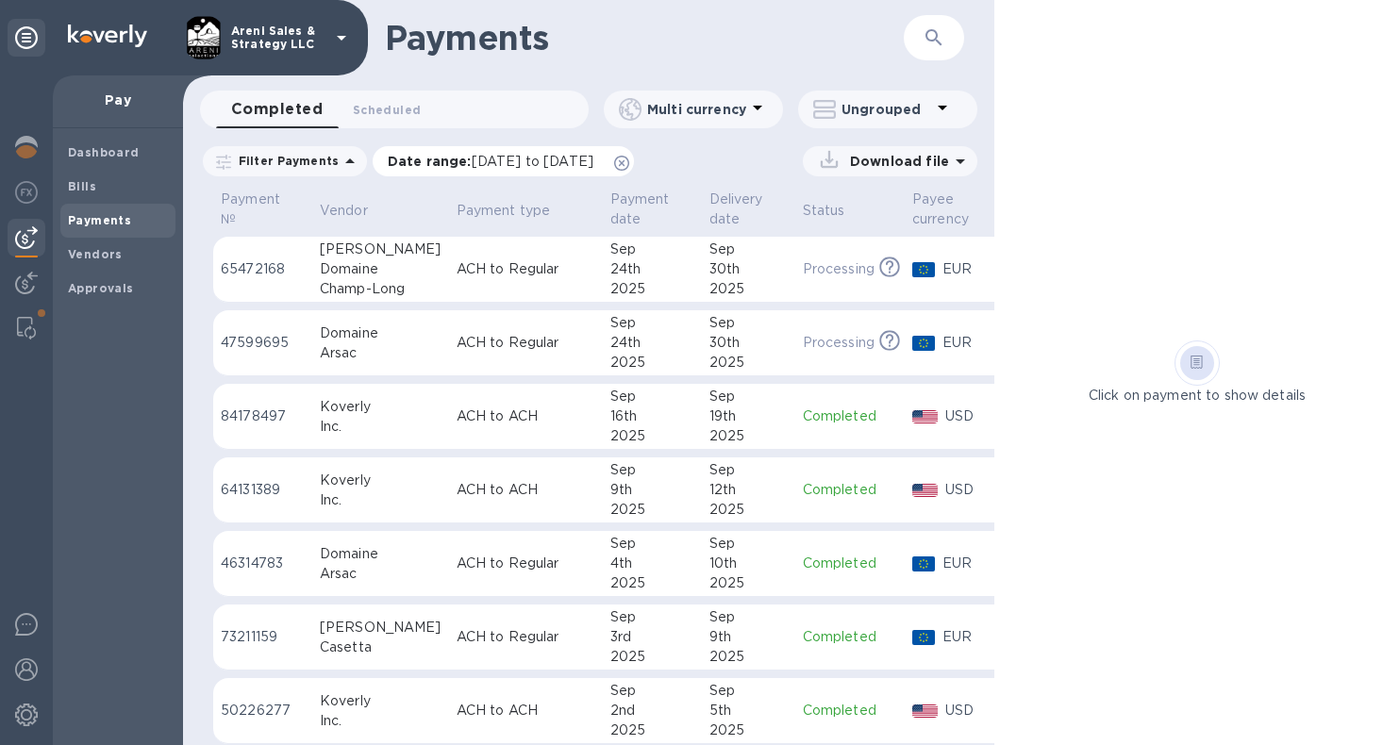
click at [629, 161] on icon at bounding box center [621, 163] width 15 height 15
click at [717, 333] on div "Sep" at bounding box center [748, 323] width 78 height 20
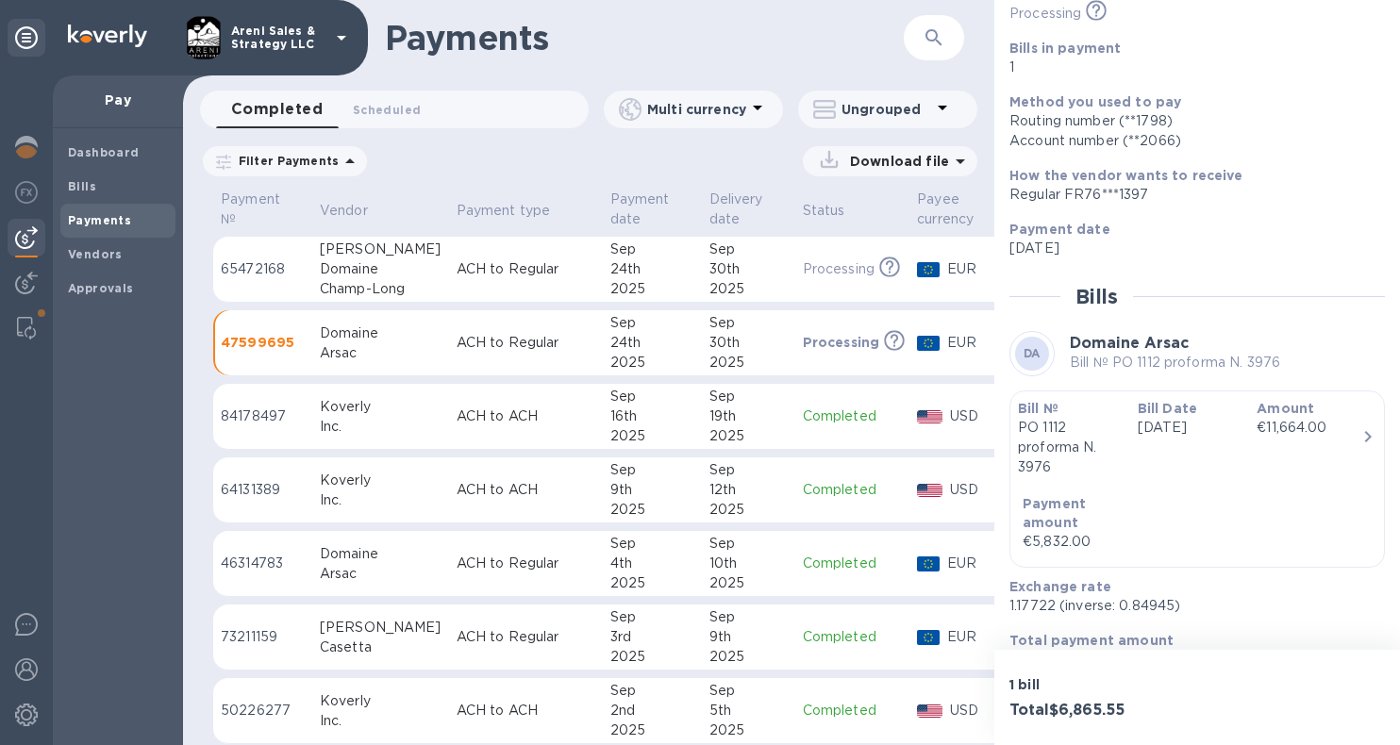
scroll to position [174, 0]
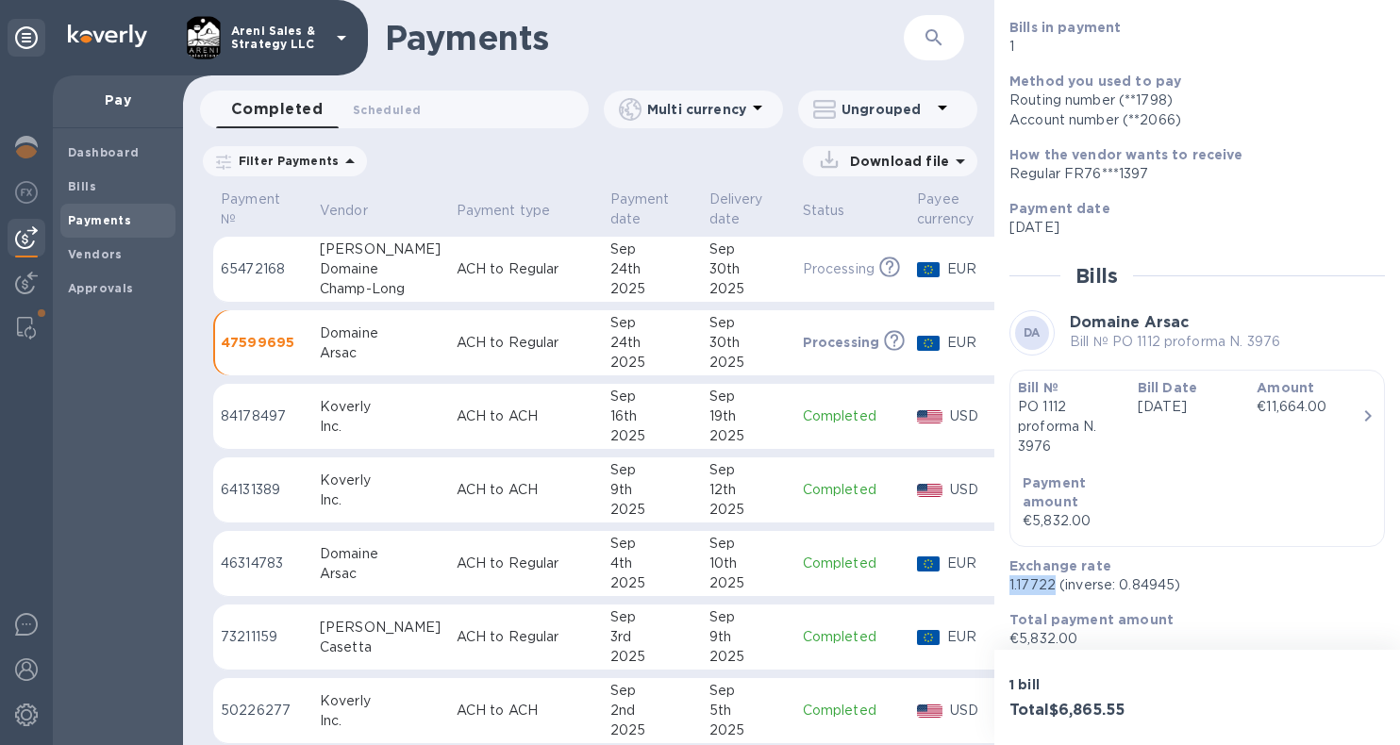
drag, startPoint x: 1008, startPoint y: 567, endPoint x: 1051, endPoint y: 572, distance: 42.7
click at [1051, 572] on div "Exchange rate 1.17722 (inverse: 0.84945)" at bounding box center [1189, 576] width 375 height 54
copy p "1.17722"
